Goal: Navigation & Orientation: Find specific page/section

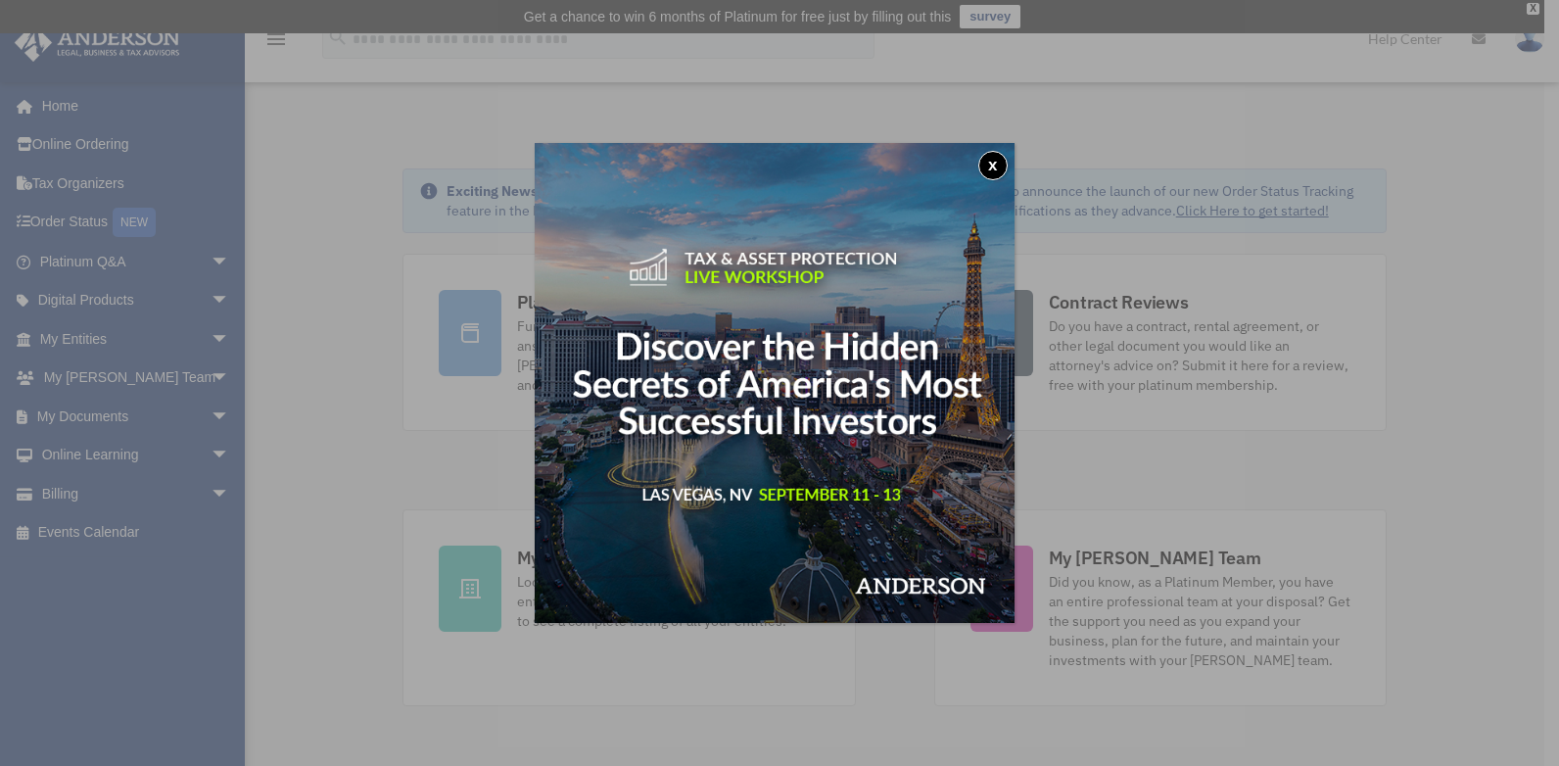
click at [997, 153] on button "x" at bounding box center [992, 165] width 29 height 29
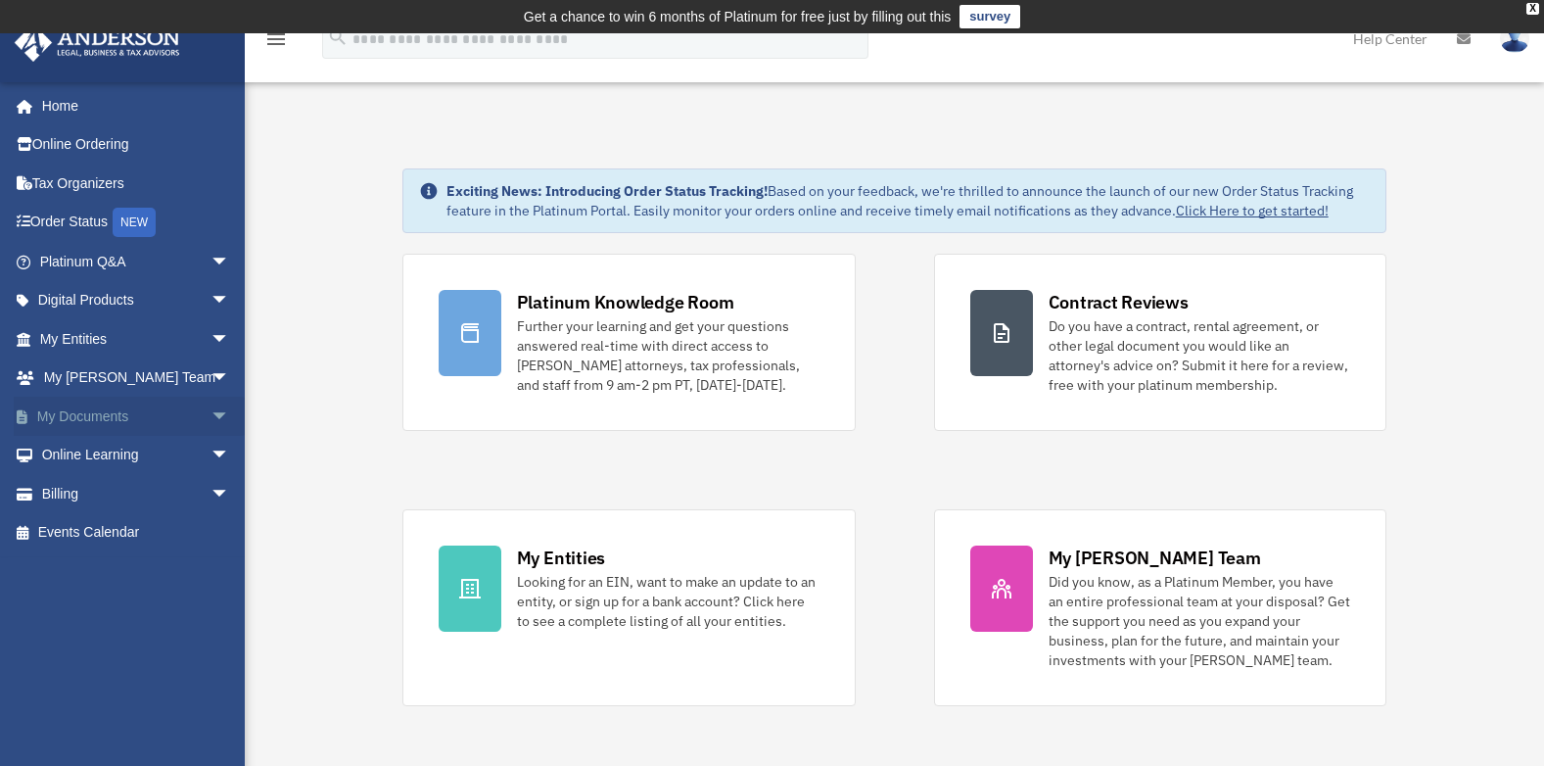
click at [211, 410] on span "arrow_drop_down" at bounding box center [230, 417] width 39 height 40
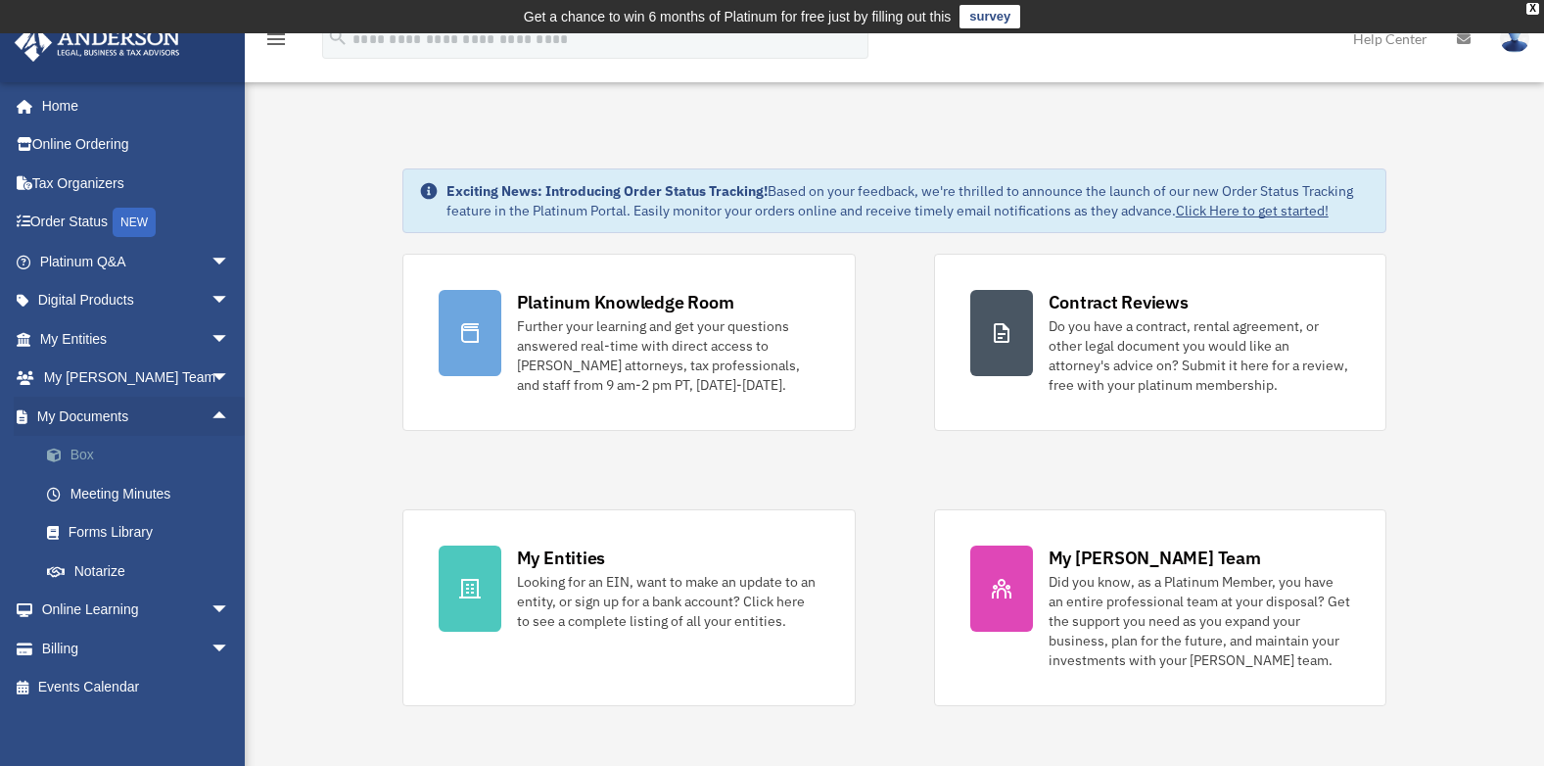
click at [76, 446] on link "Box" at bounding box center [143, 455] width 232 height 39
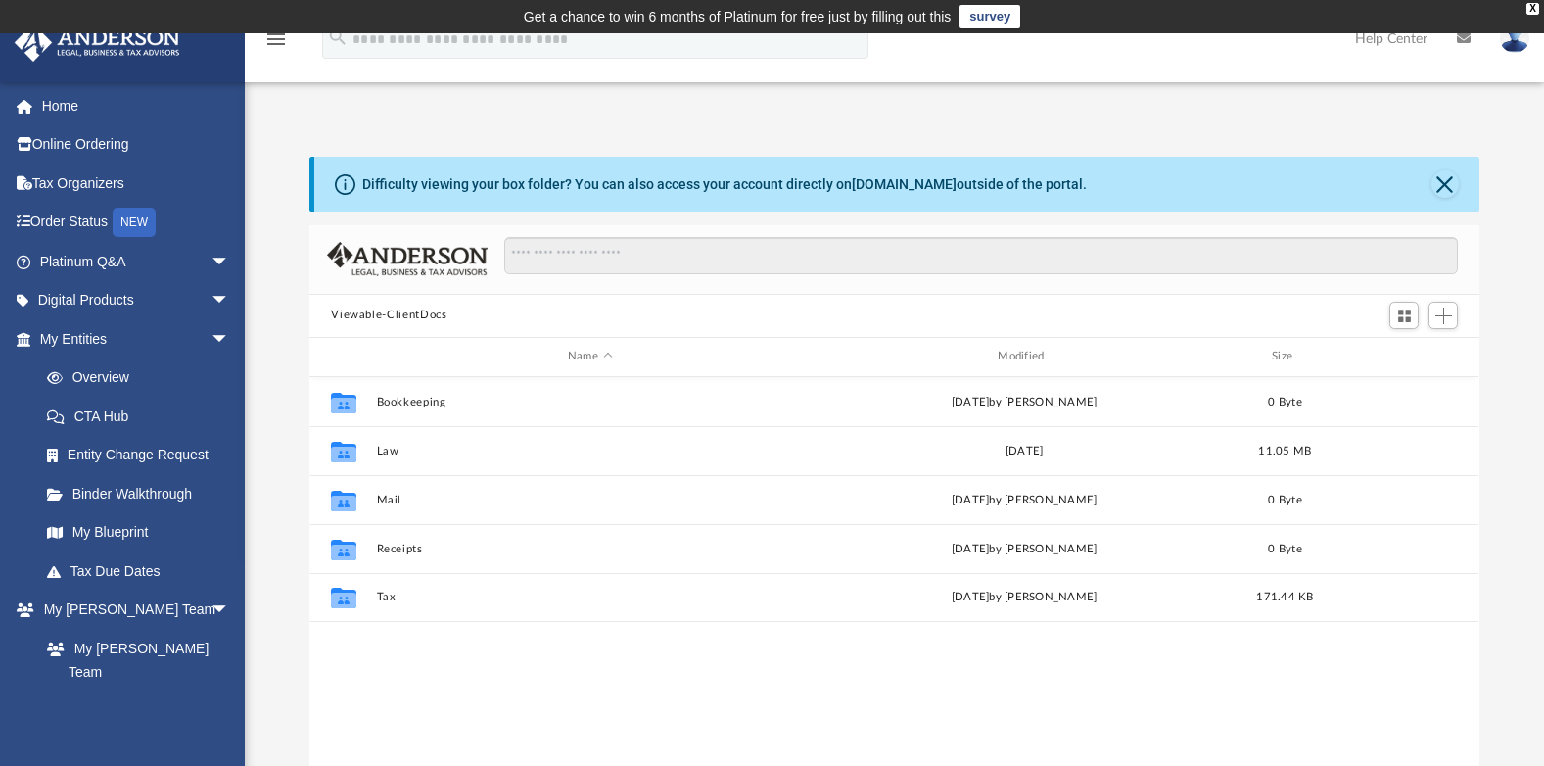
scroll to position [431, 1155]
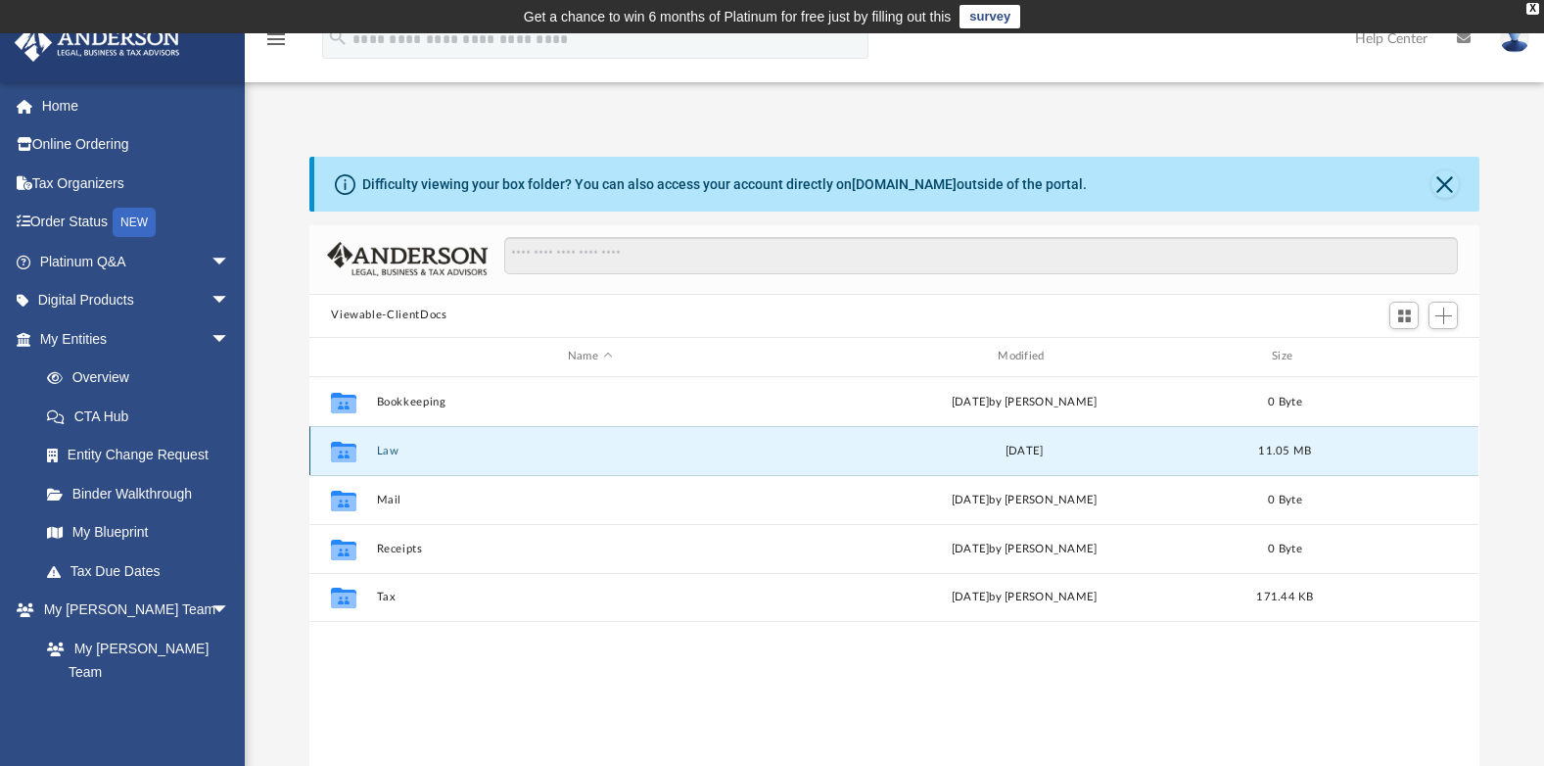
click at [392, 448] on button "Law" at bounding box center [590, 451] width 426 height 13
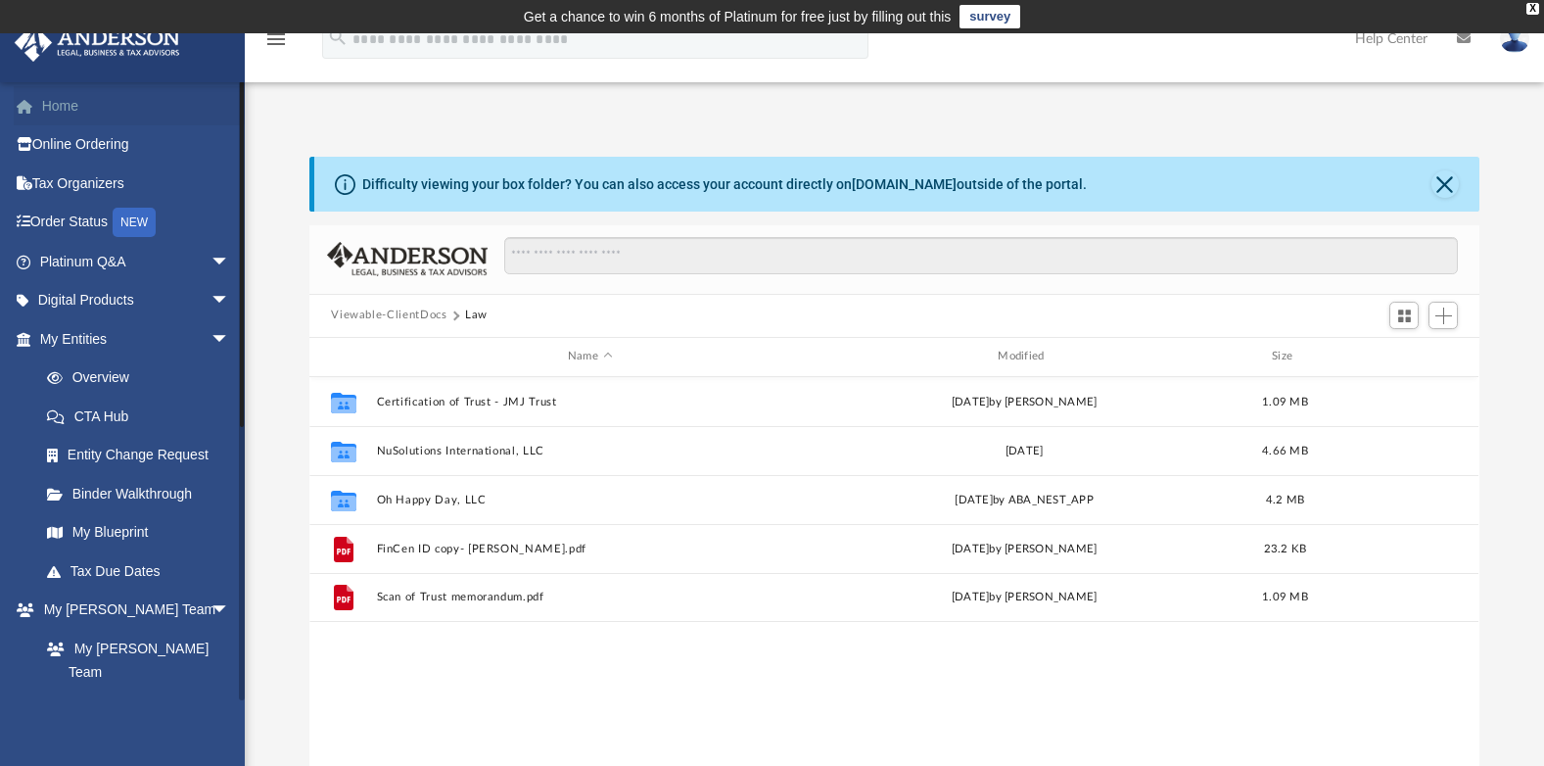
click at [84, 109] on link "Home" at bounding box center [137, 105] width 246 height 39
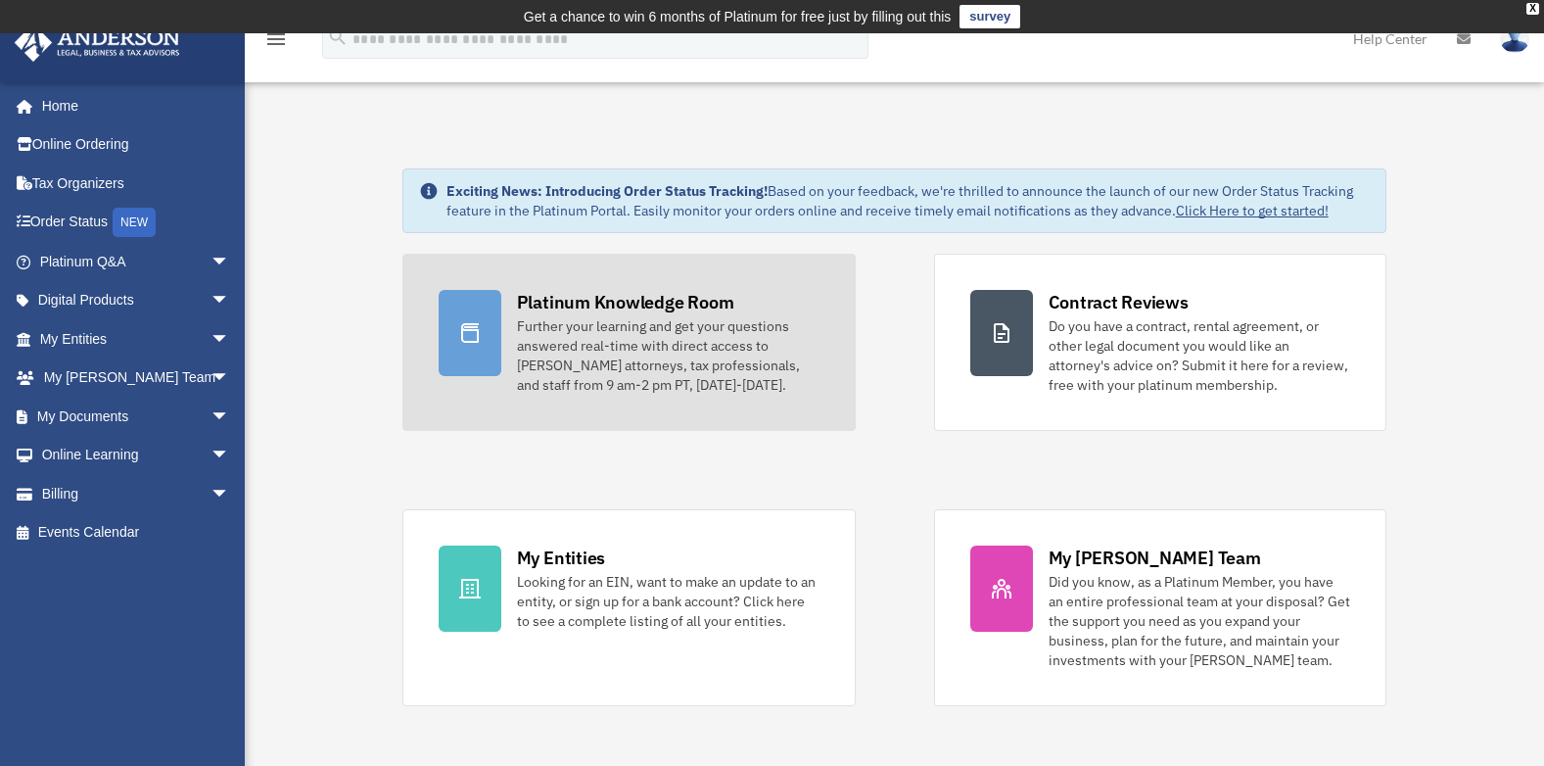
click at [528, 303] on div "Platinum Knowledge Room" at bounding box center [625, 302] width 217 height 24
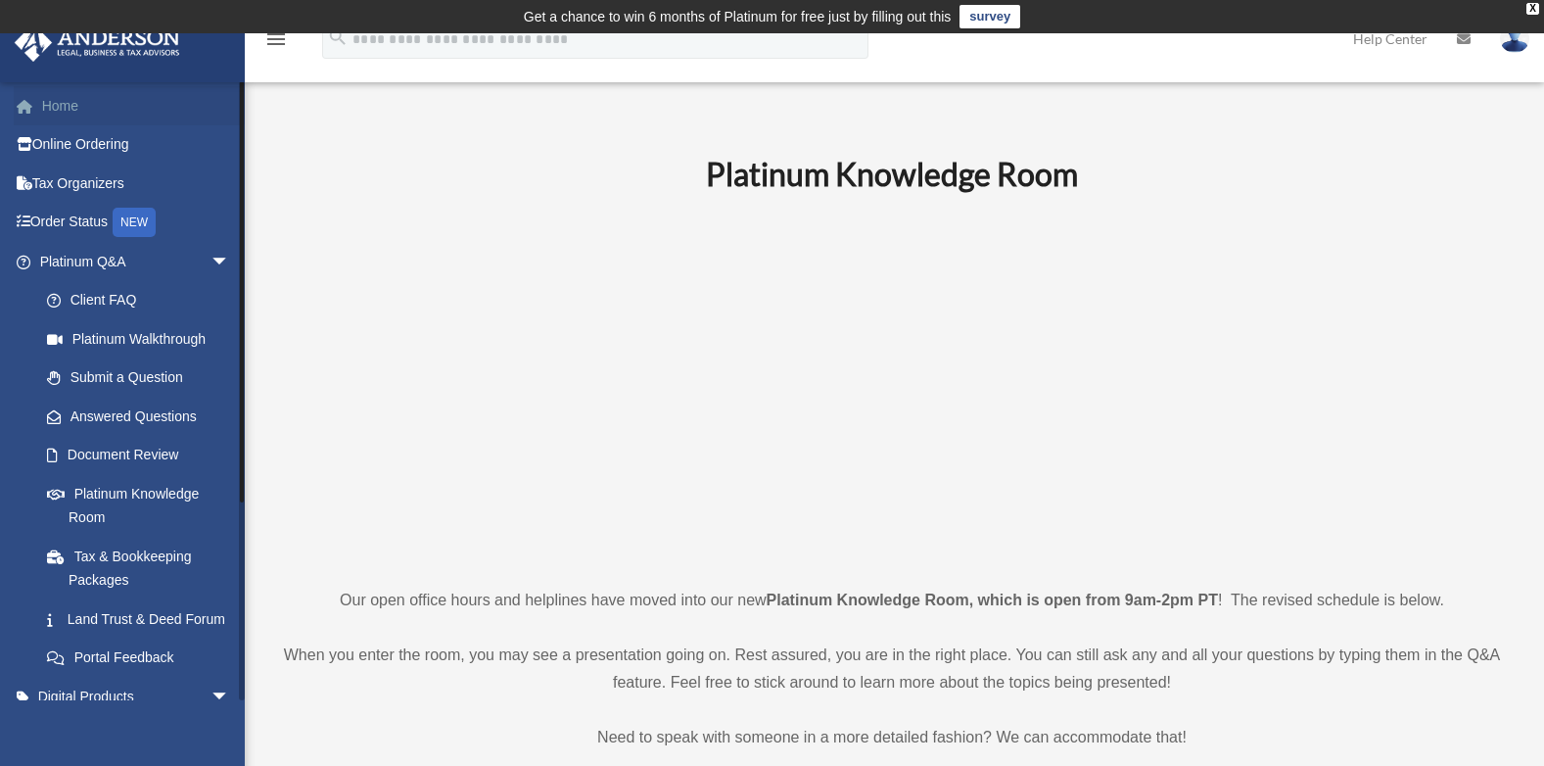
click at [55, 103] on link "Home" at bounding box center [137, 105] width 246 height 39
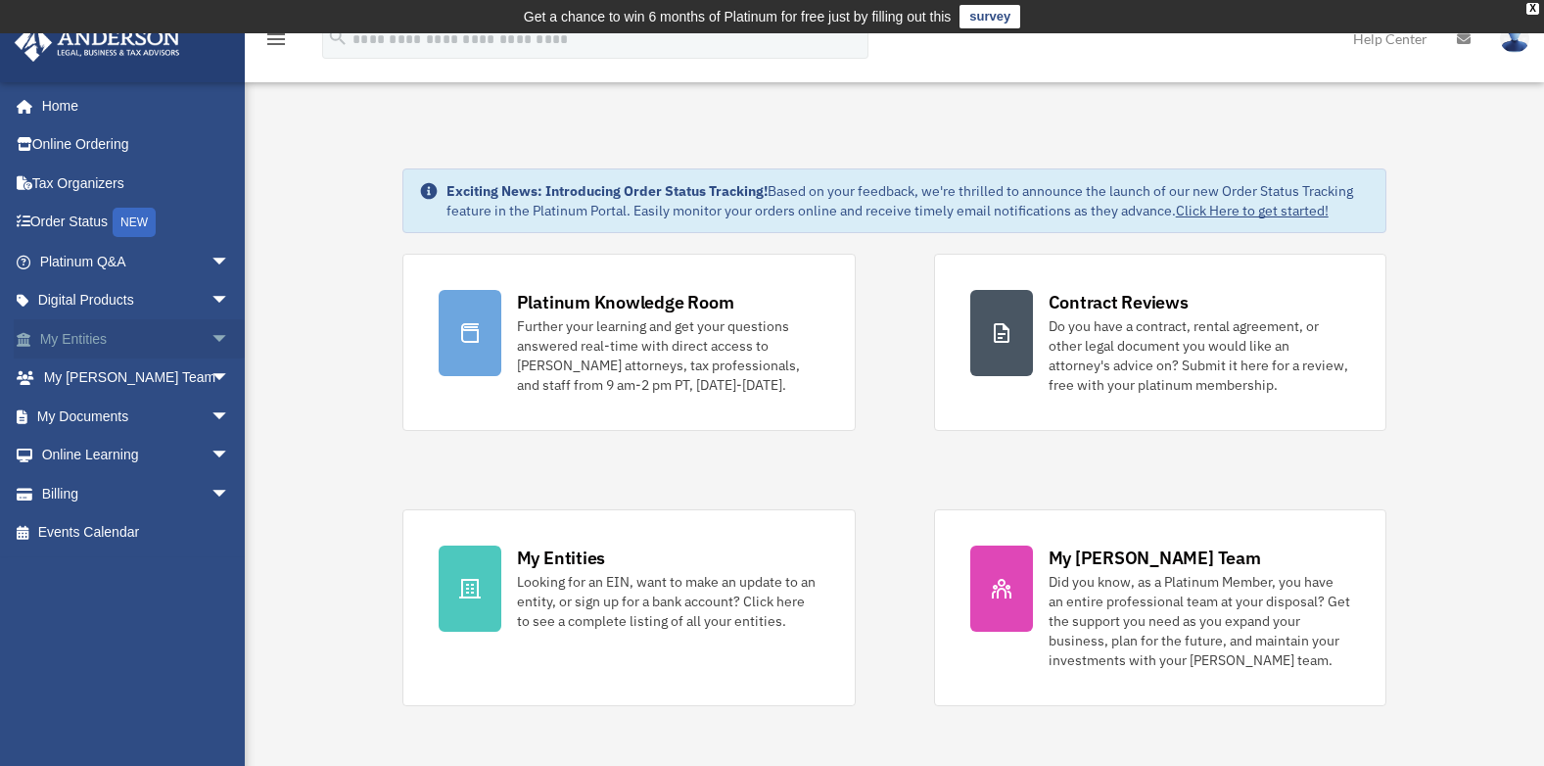
click at [211, 334] on span "arrow_drop_down" at bounding box center [230, 339] width 39 height 40
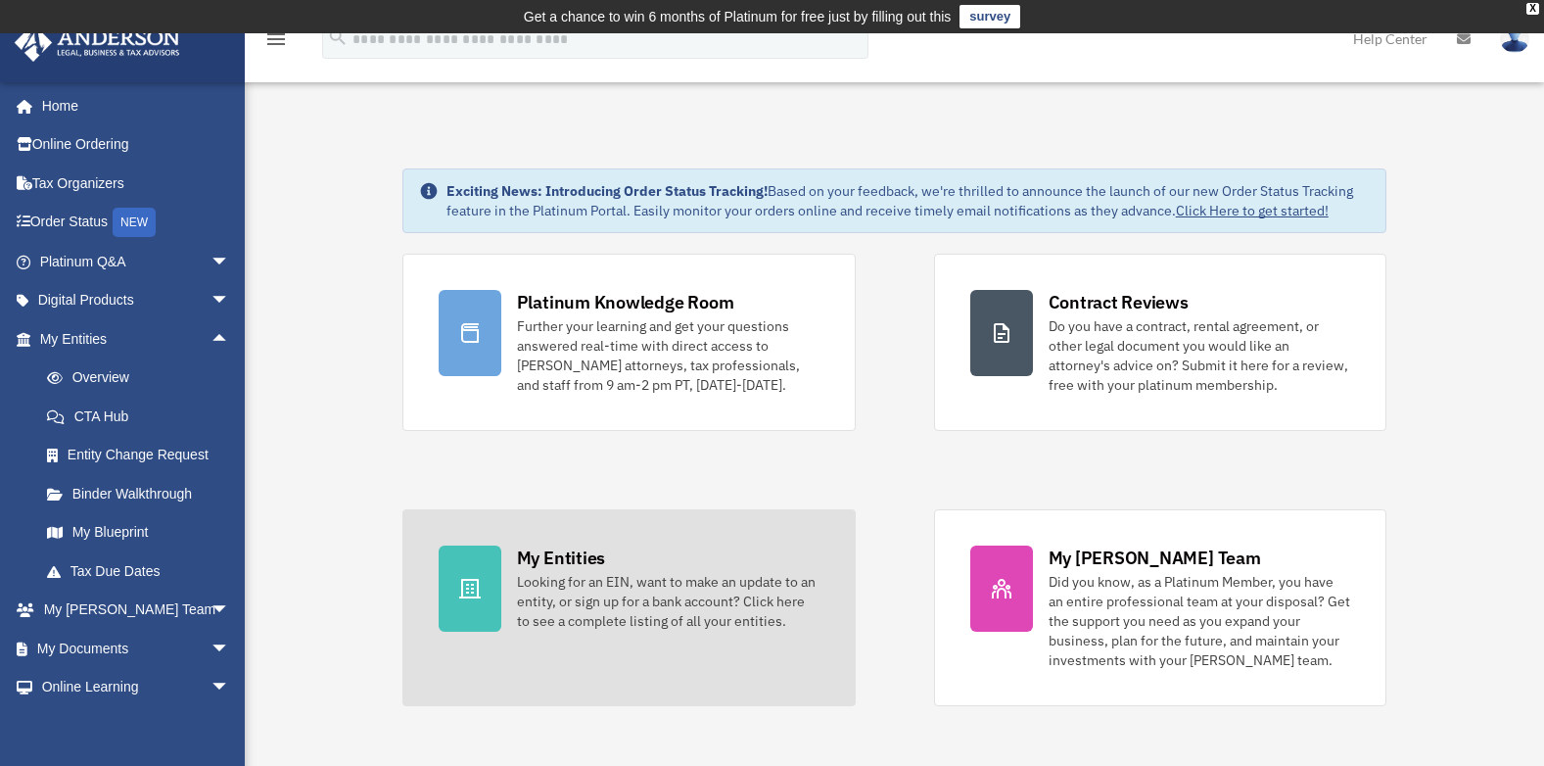
click at [597, 589] on div "Looking for an EIN, want to make an update to an entity, or sign up for a bank …" at bounding box center [668, 601] width 303 height 59
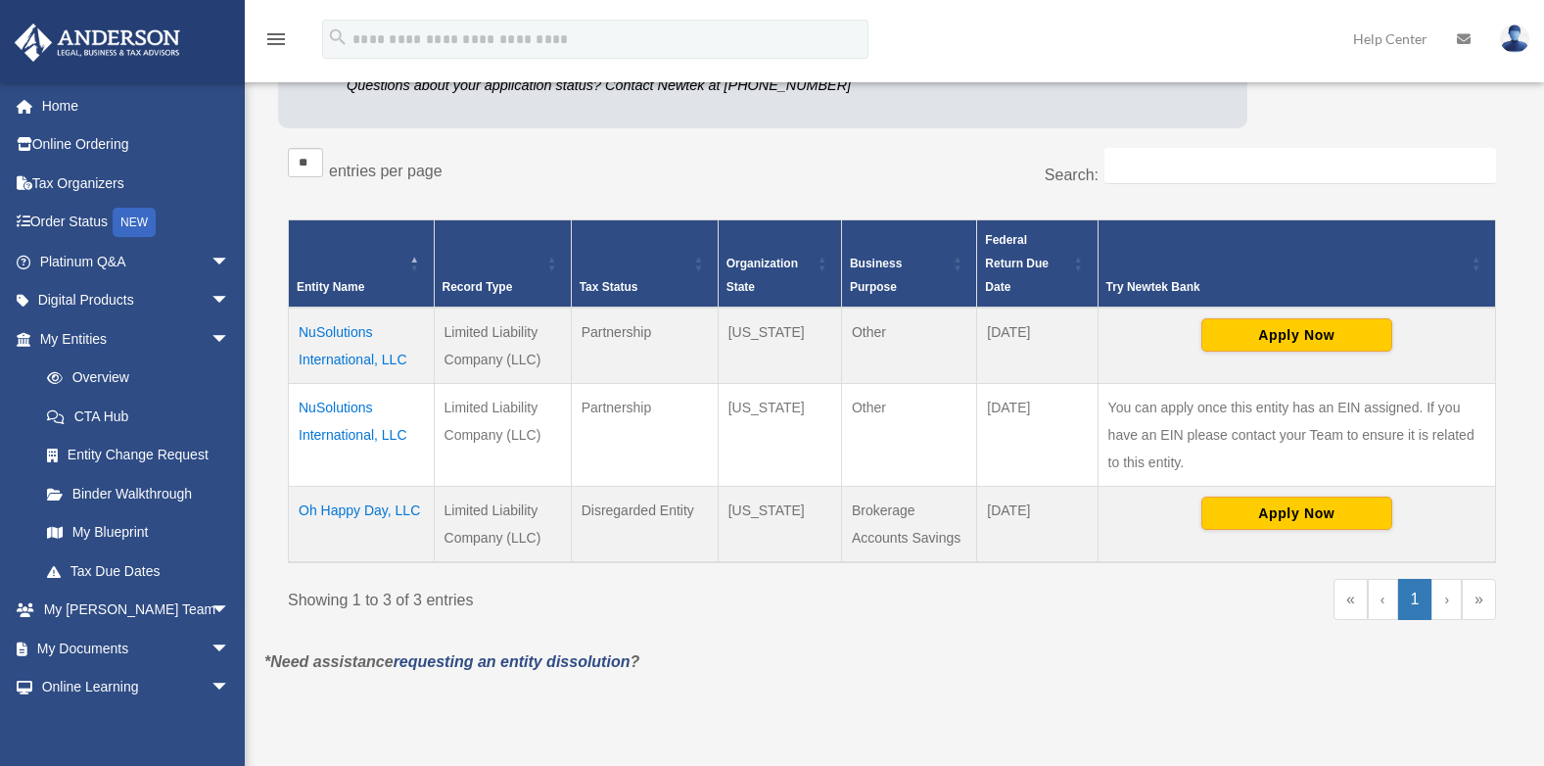
scroll to position [353, 0]
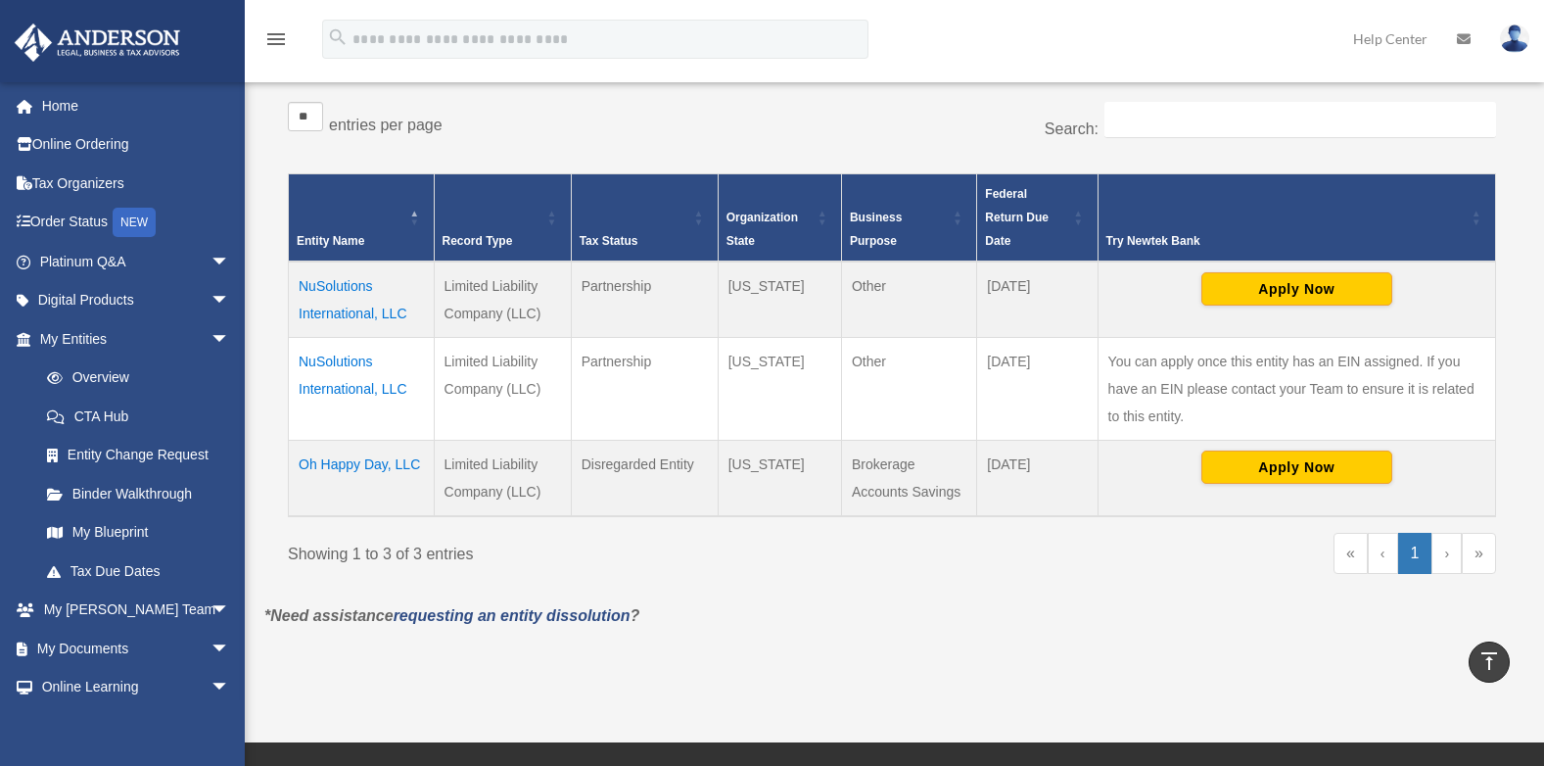
click at [371, 464] on td "Oh Happy Day, LLC" at bounding box center [362, 479] width 146 height 76
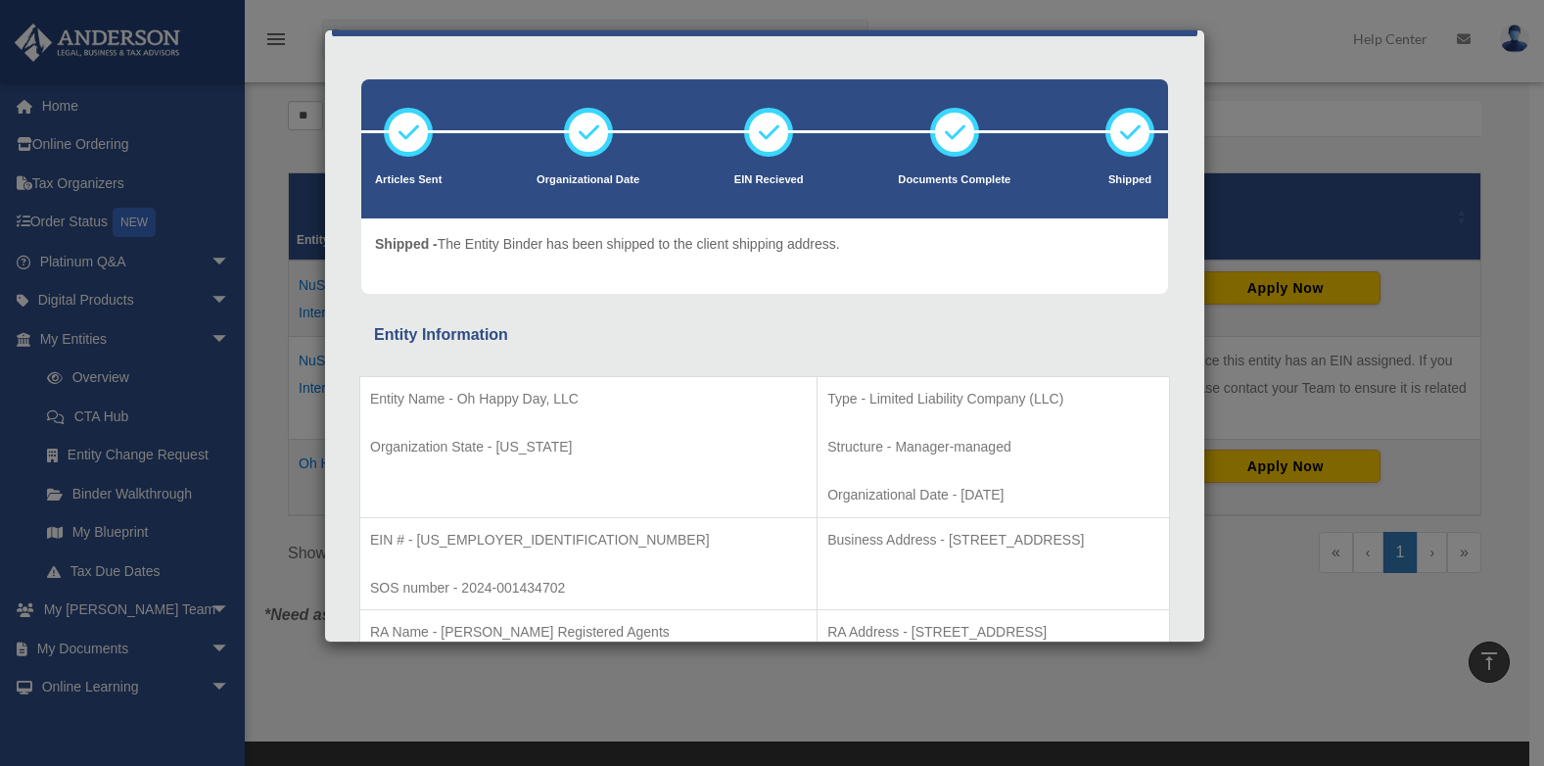
scroll to position [0, 0]
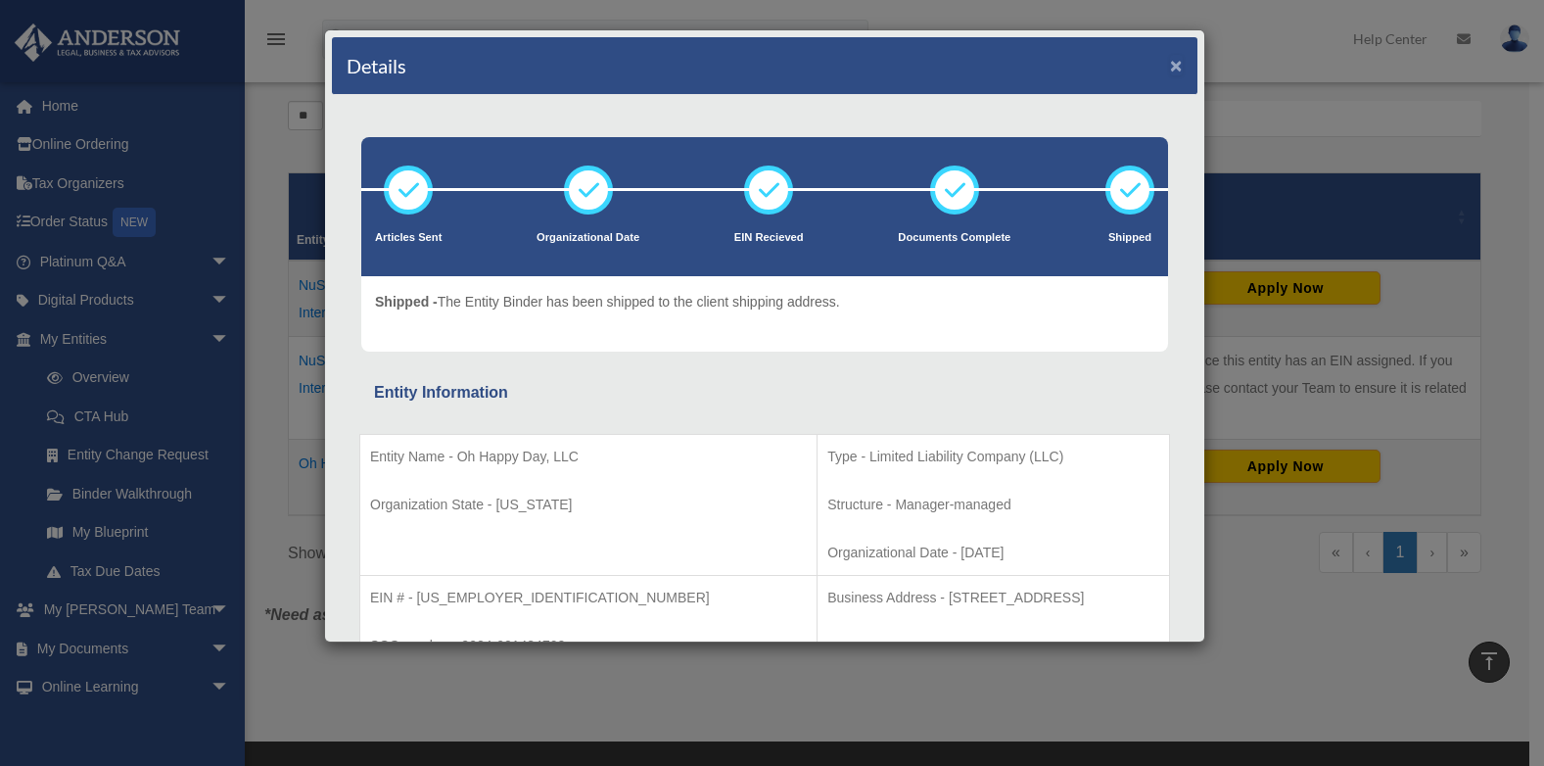
click at [1170, 63] on button "×" at bounding box center [1176, 65] width 13 height 21
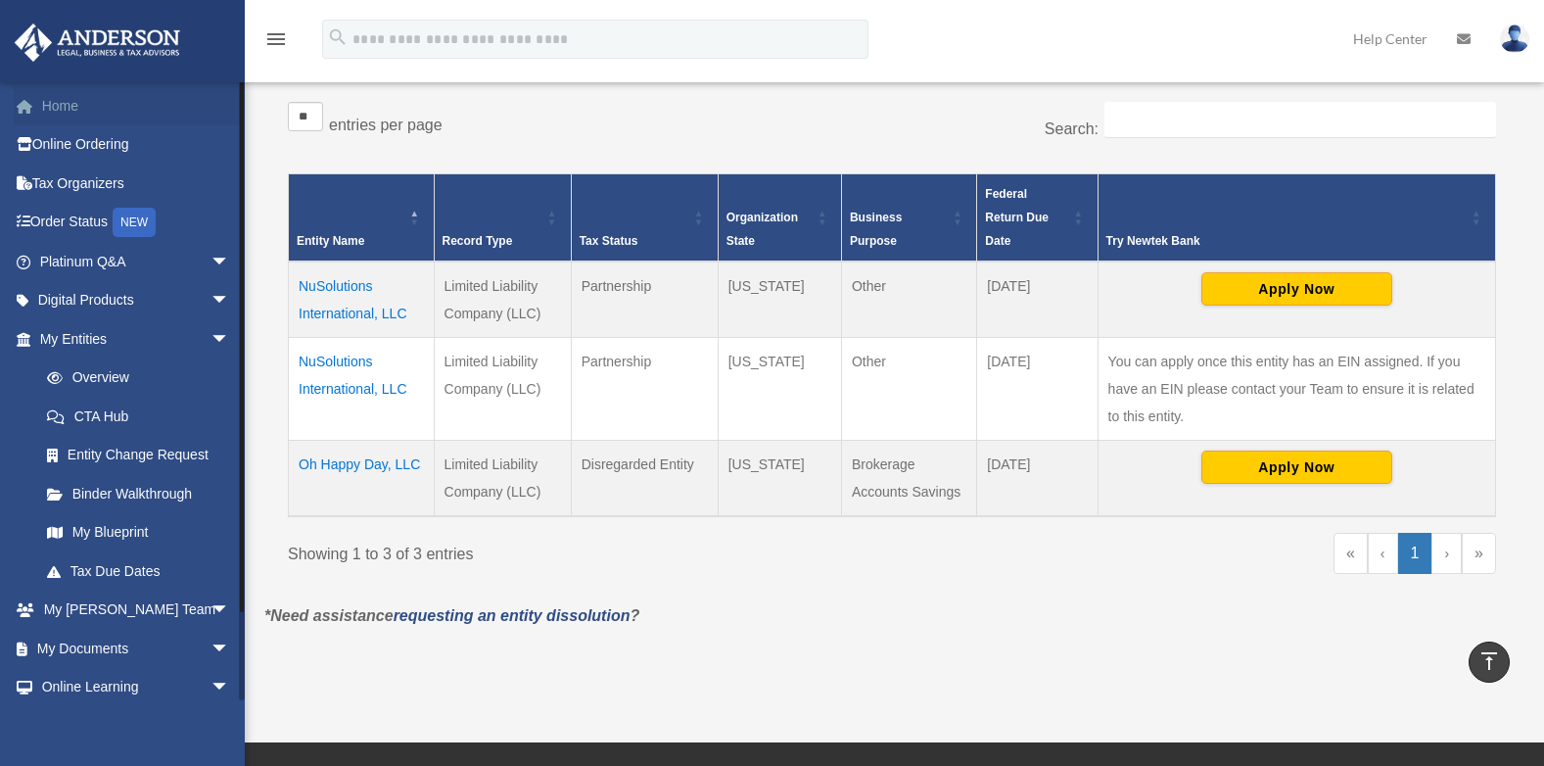
click at [64, 100] on link "Home" at bounding box center [137, 105] width 246 height 39
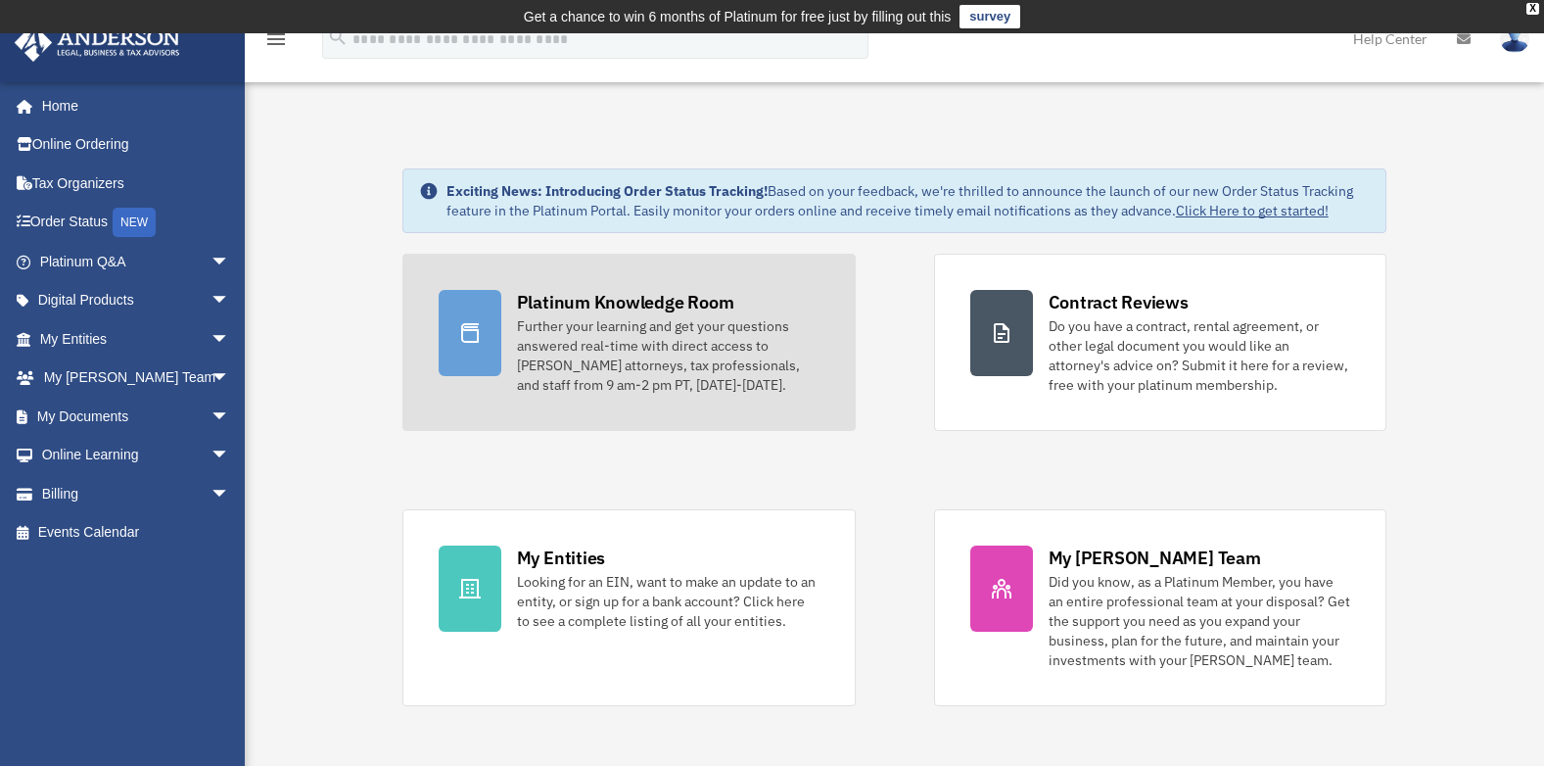
click at [537, 309] on div "Platinum Knowledge Room" at bounding box center [625, 302] width 217 height 24
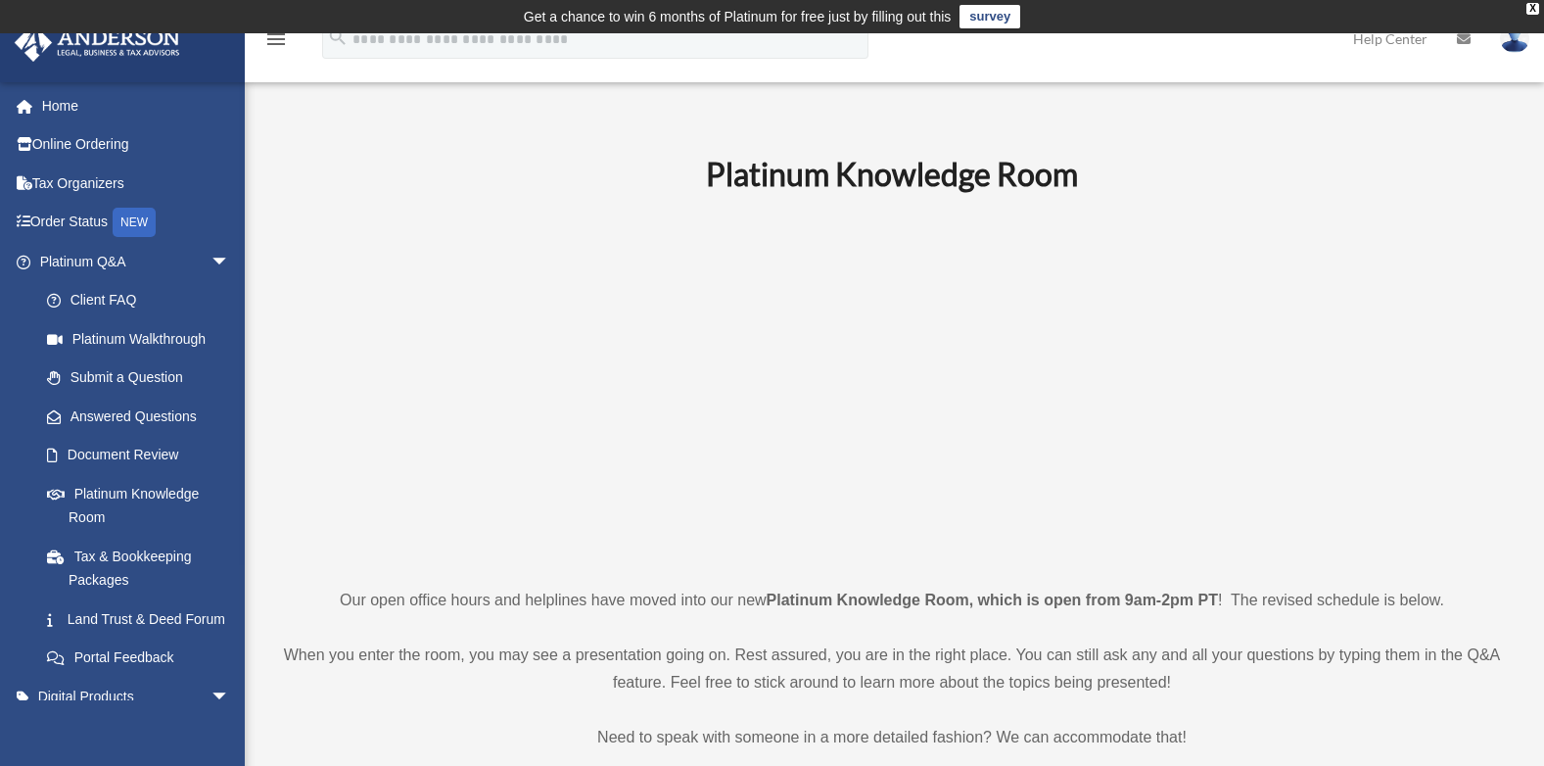
click at [379, 357] on p at bounding box center [892, 389] width 1226 height 340
click at [1511, 44] on img at bounding box center [1514, 38] width 29 height 28
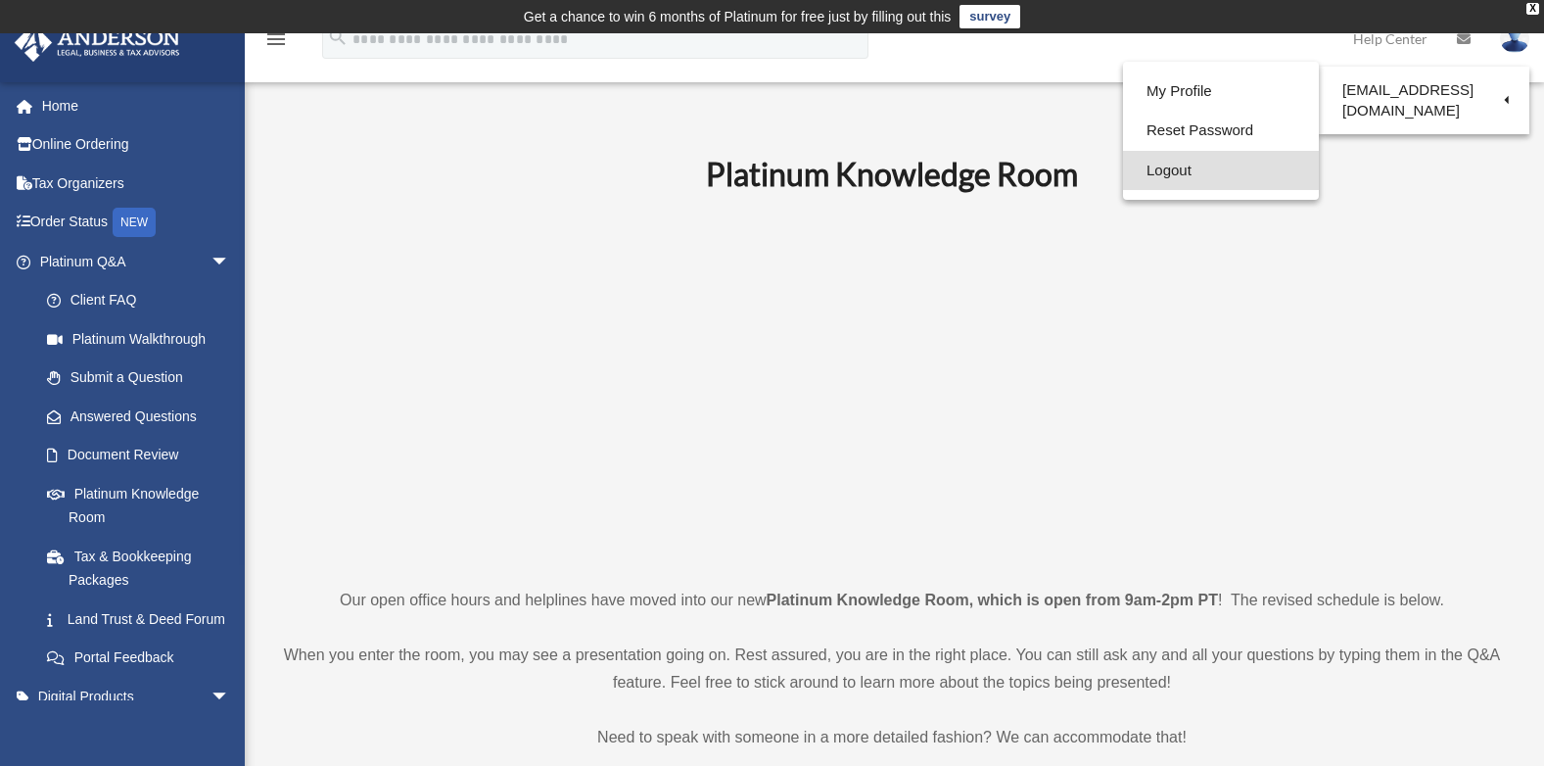
click at [1202, 165] on link "Logout" at bounding box center [1221, 171] width 196 height 40
